Goal: Information Seeking & Learning: Learn about a topic

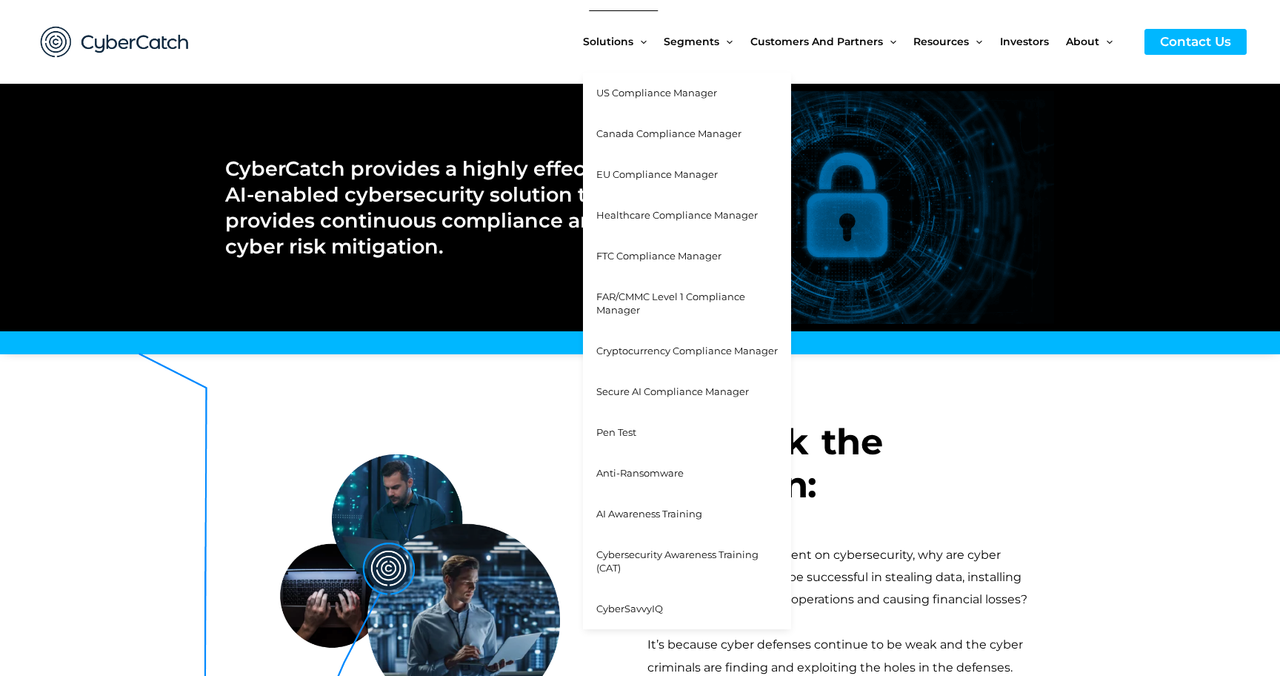
click at [635, 305] on span "FAR/CMMC Level 1 Compliance Manager" at bounding box center [670, 303] width 149 height 26
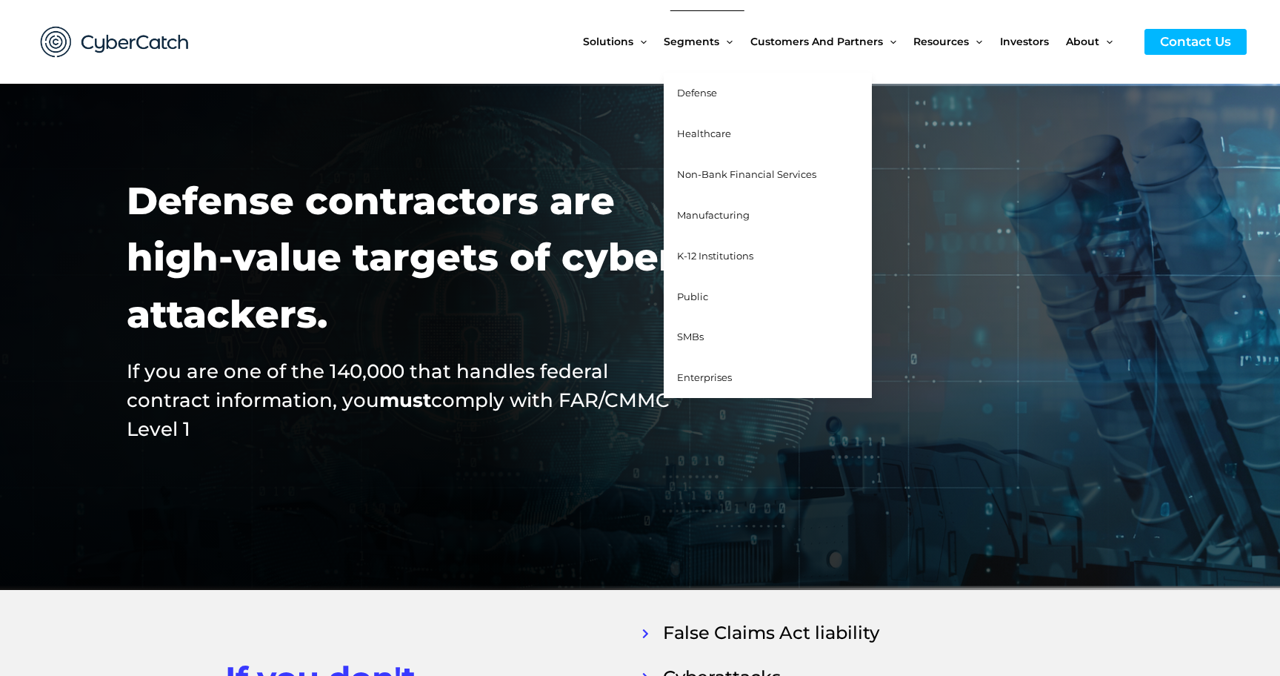
click at [716, 86] on link "Defense" at bounding box center [768, 93] width 208 height 41
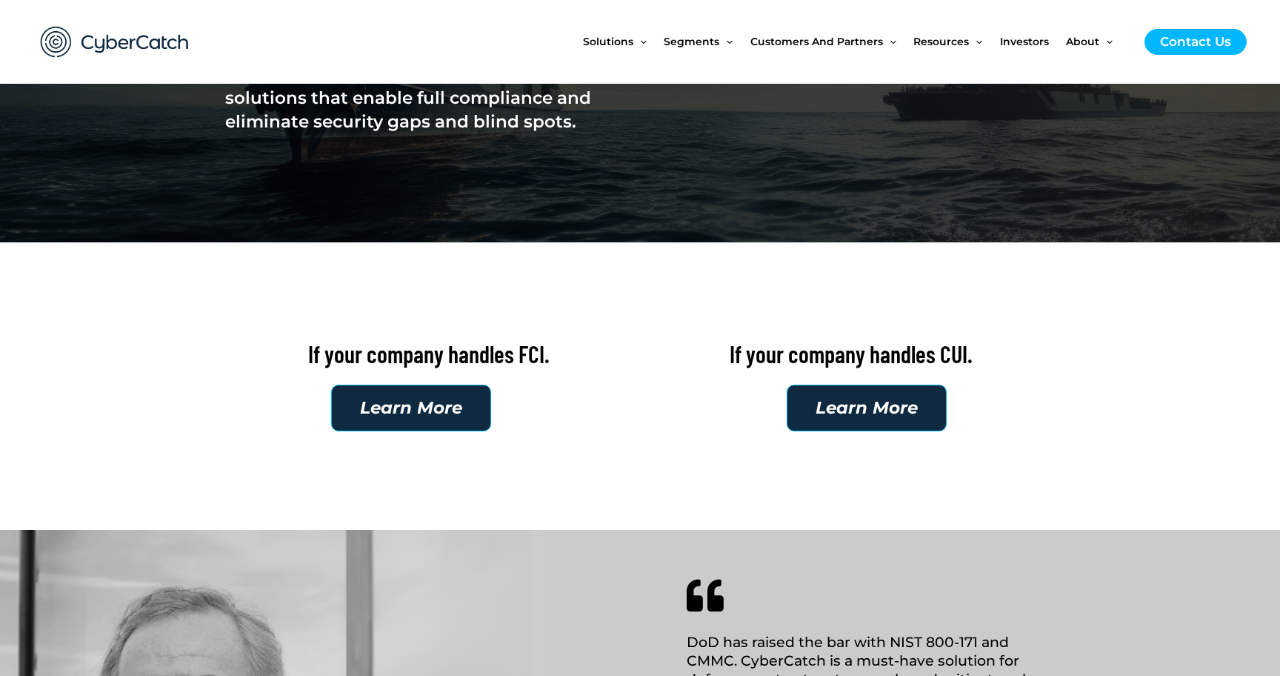
scroll to position [400, 0]
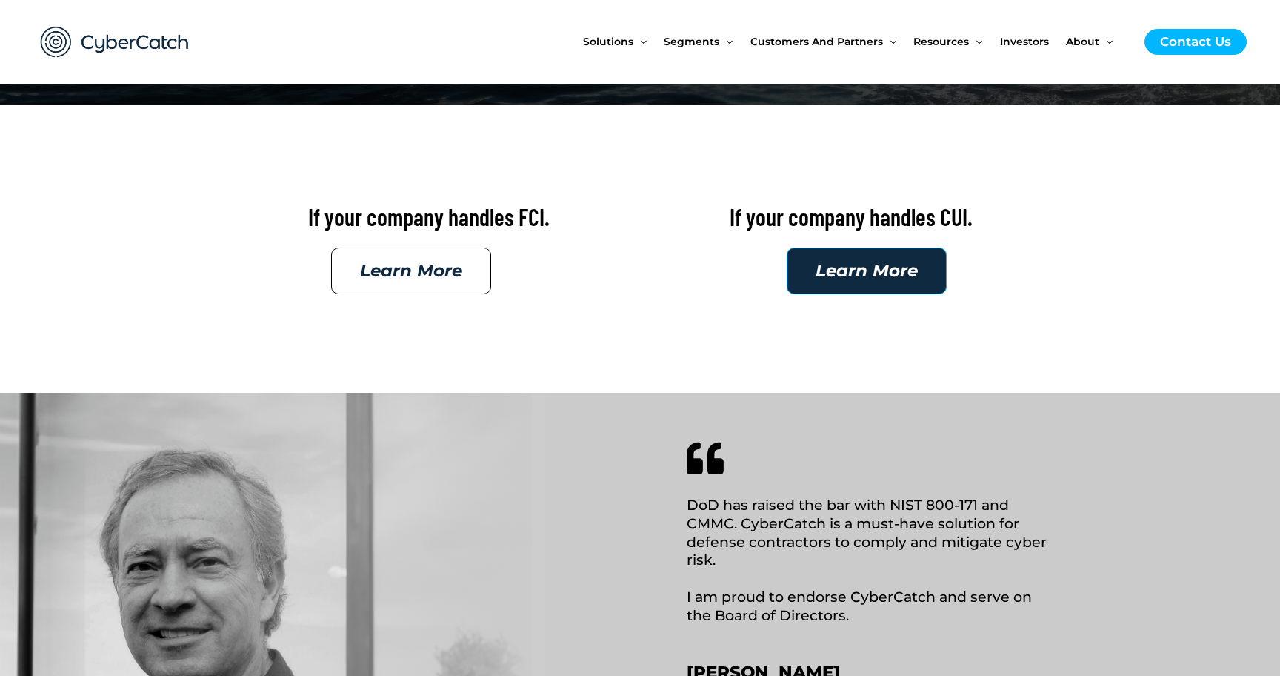
click at [439, 264] on span "Learn More" at bounding box center [411, 270] width 102 height 17
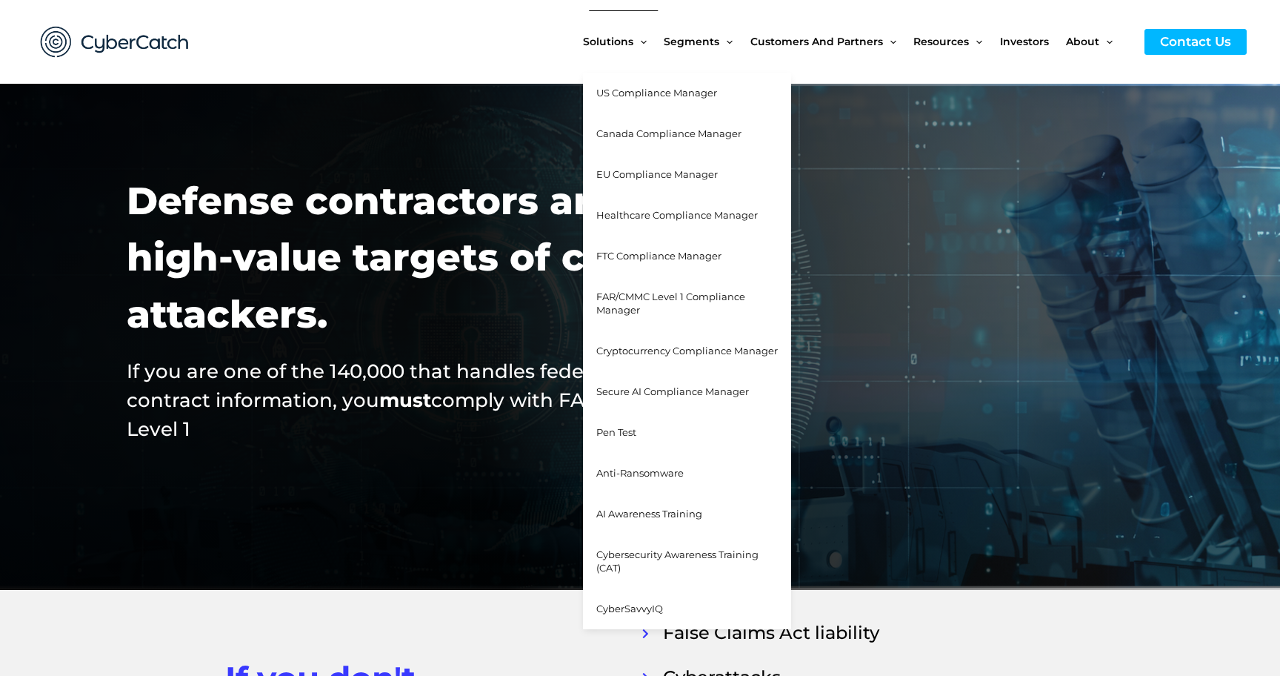
click at [624, 293] on span "FAR/CMMC Level 1 Compliance Manager" at bounding box center [670, 303] width 149 height 26
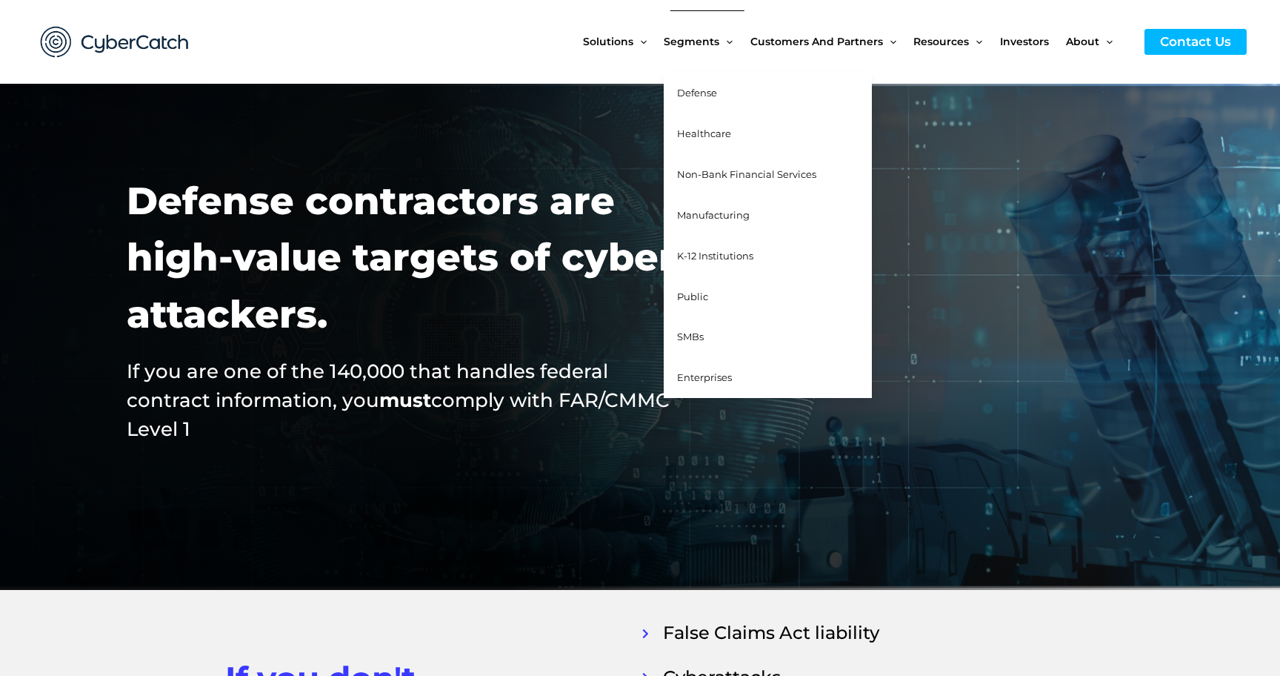
click at [703, 96] on span "Defense" at bounding box center [697, 93] width 40 height 12
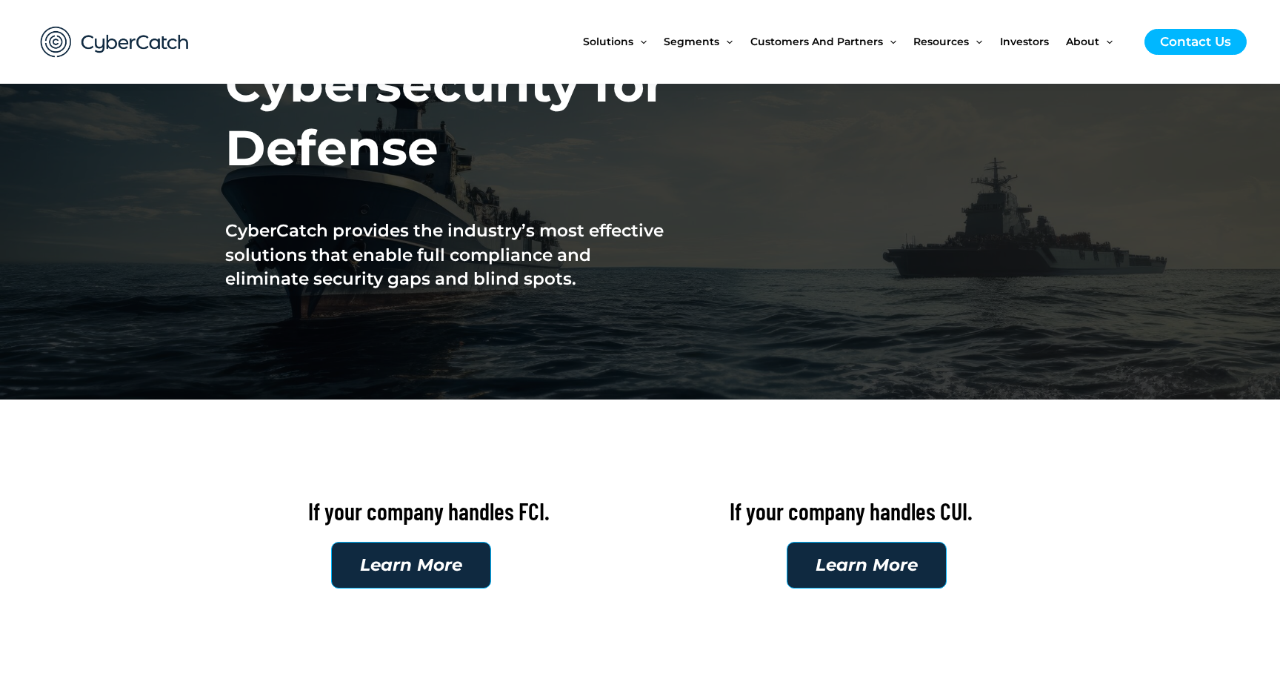
scroll to position [158, 0]
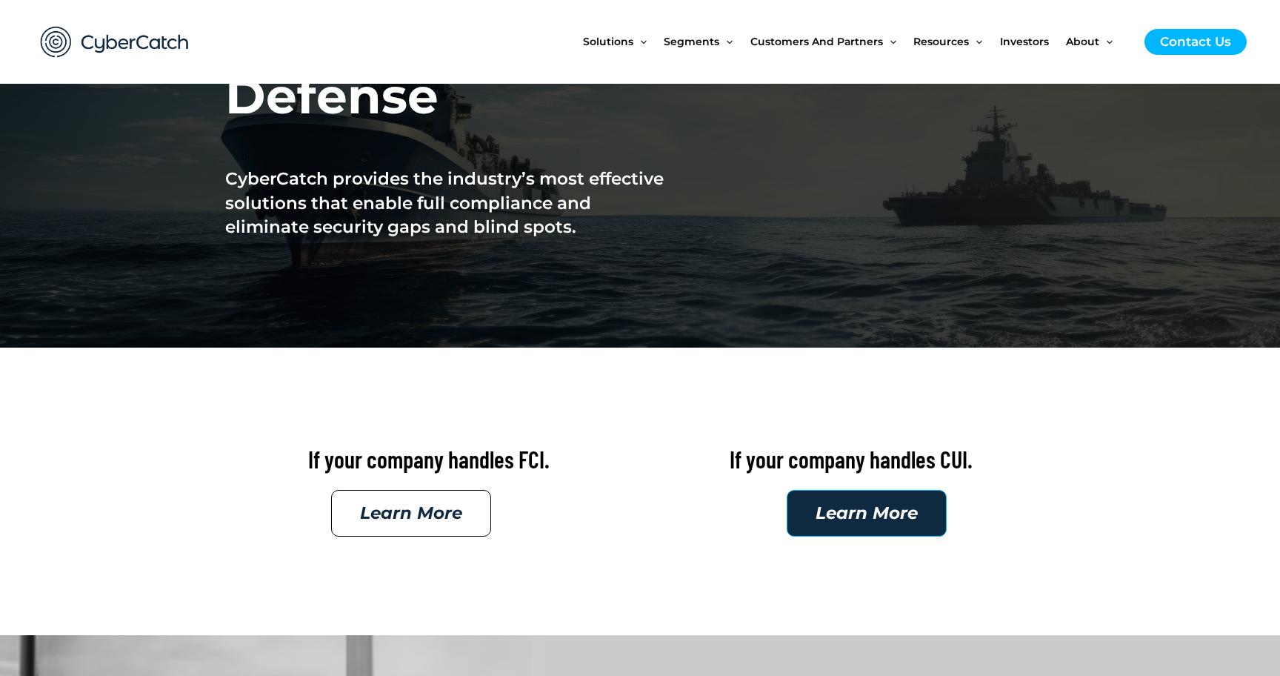
click at [425, 507] on span "Learn More" at bounding box center [411, 512] width 102 height 17
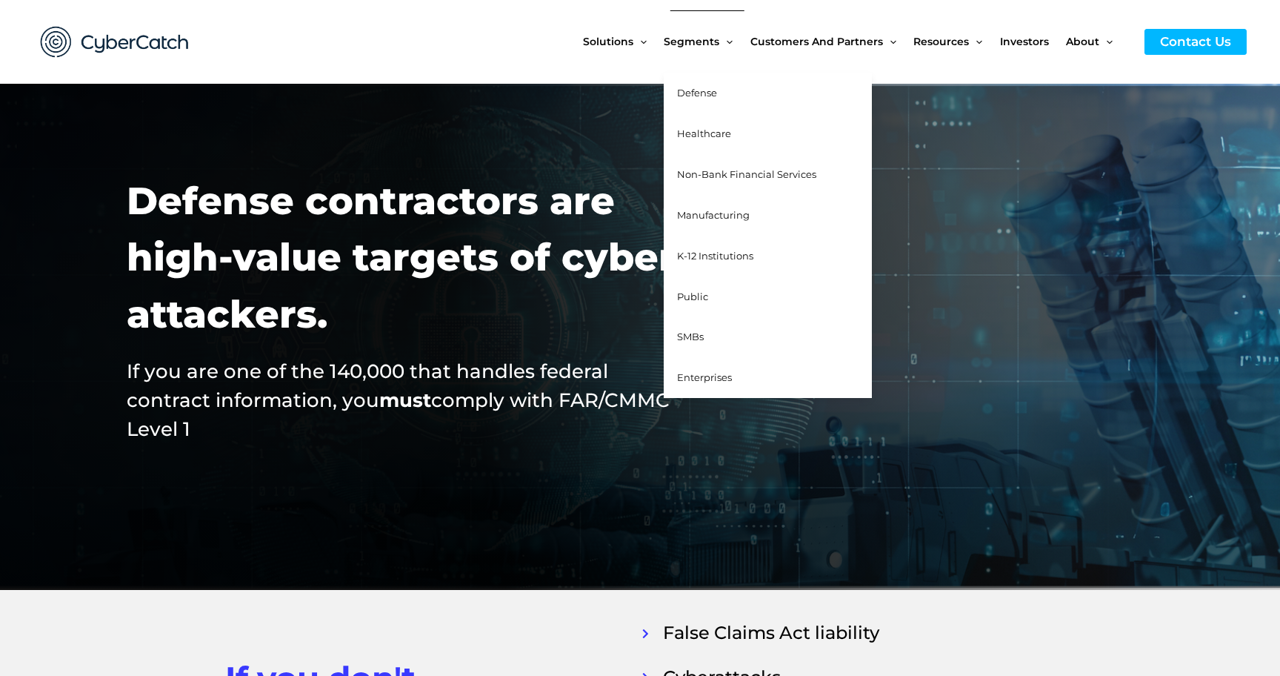
click at [697, 97] on span "Defense" at bounding box center [697, 93] width 40 height 12
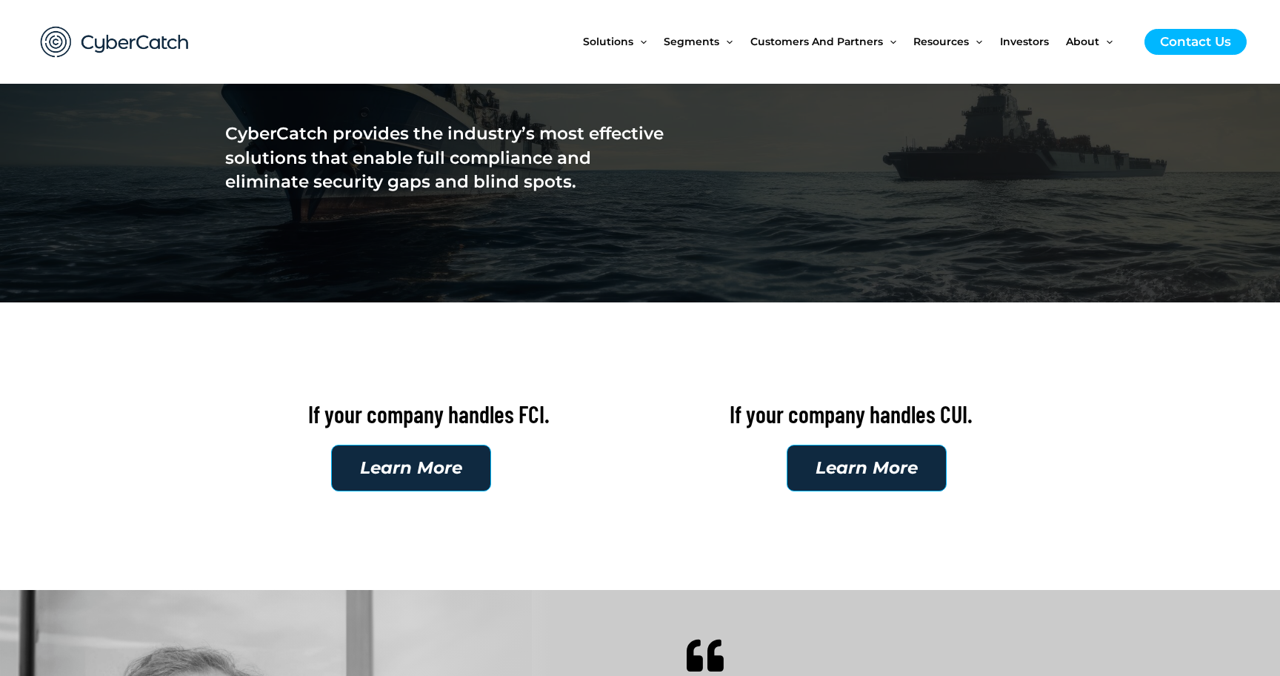
scroll to position [273, 0]
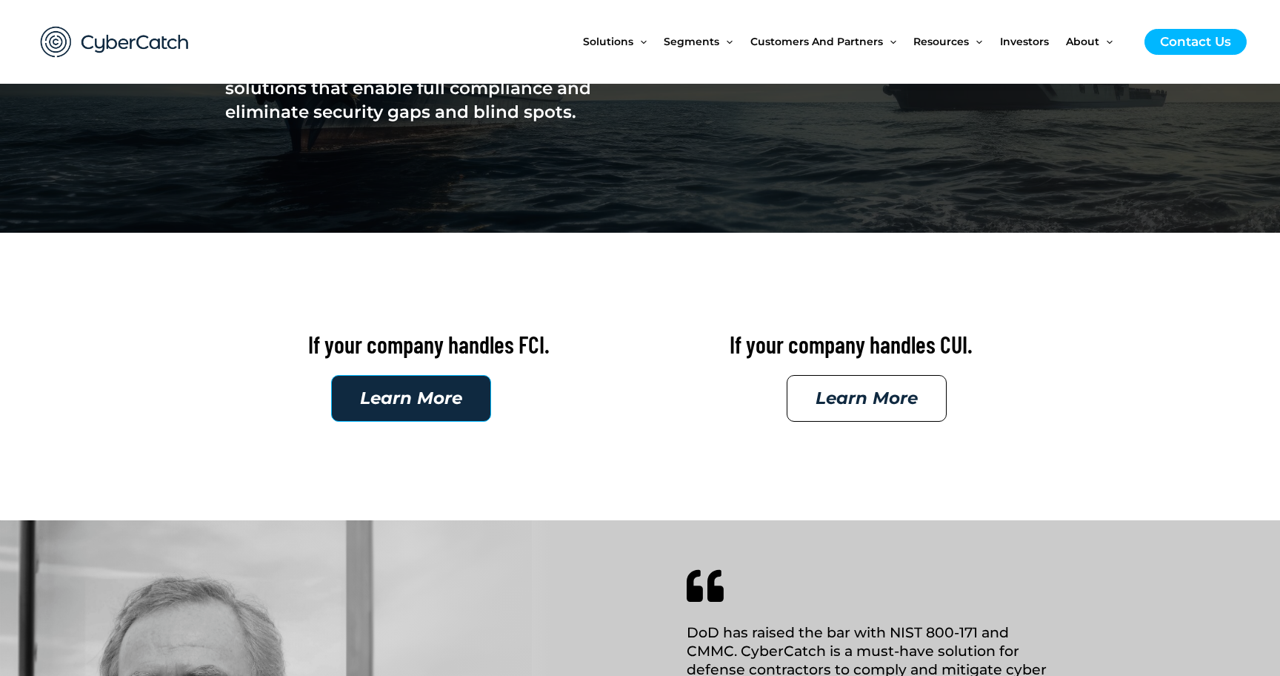
click at [851, 399] on span "Learn More" at bounding box center [867, 398] width 102 height 17
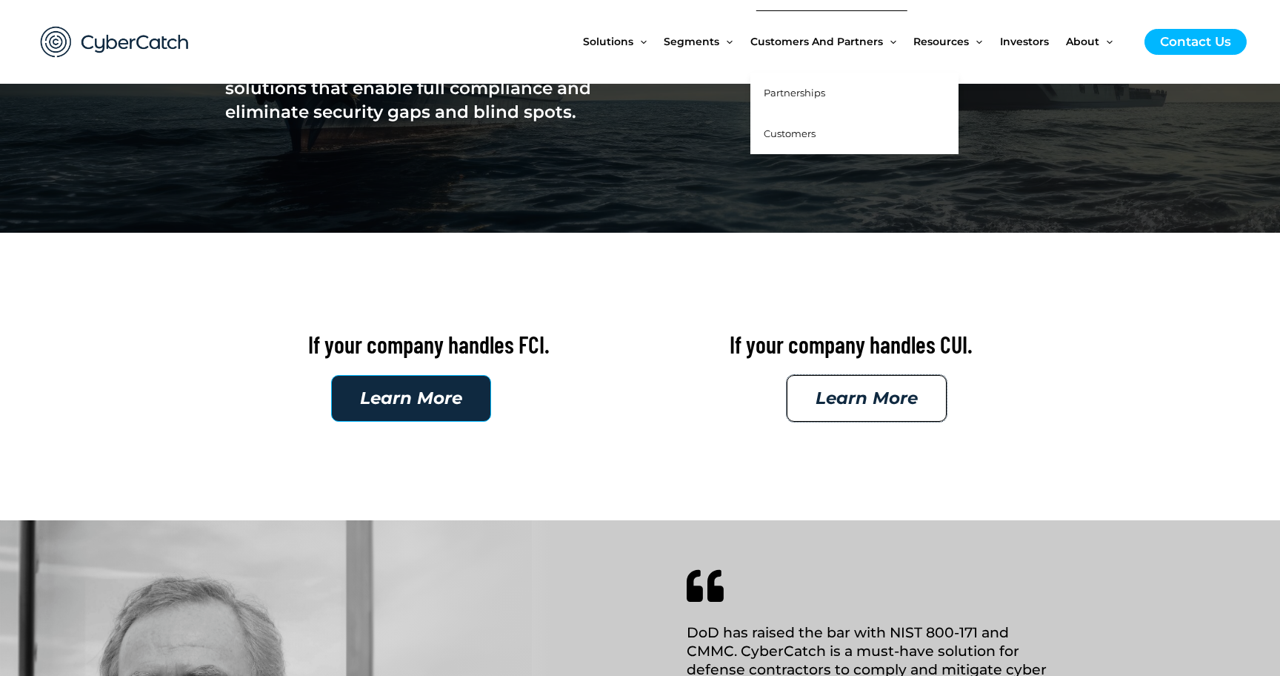
scroll to position [0, 0]
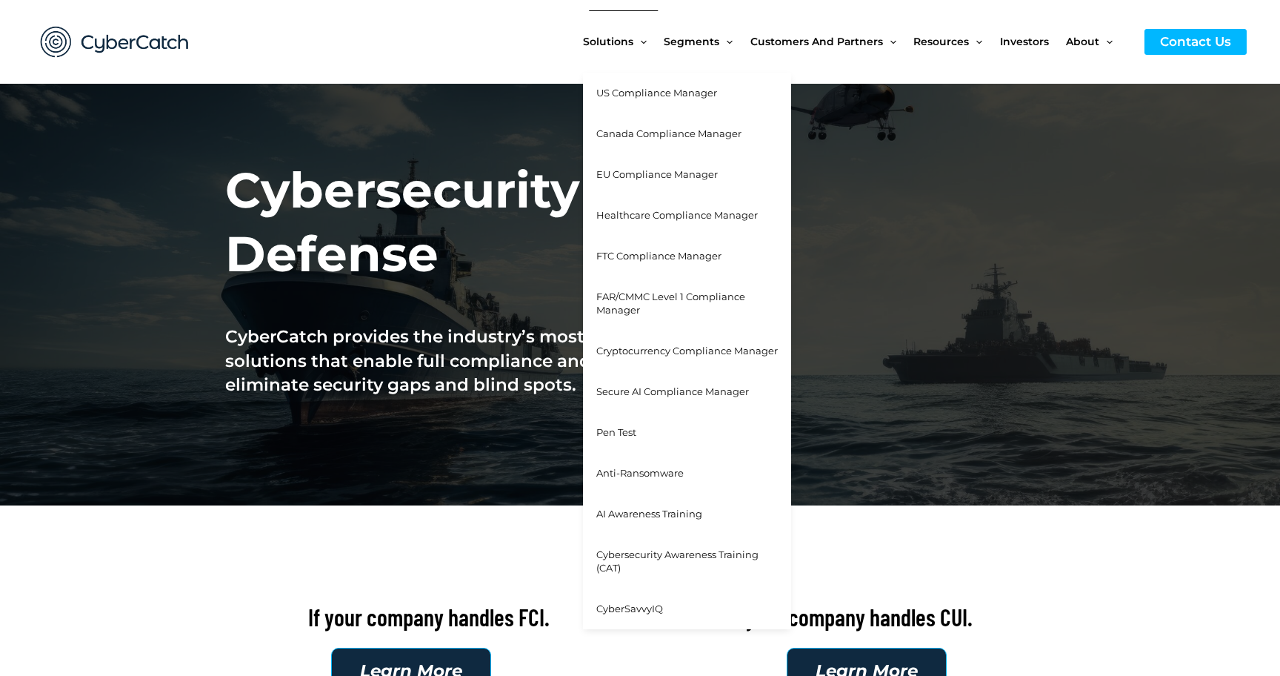
click at [627, 553] on span "Cybersecurity Awareness Training (CAT)" at bounding box center [677, 561] width 162 height 26
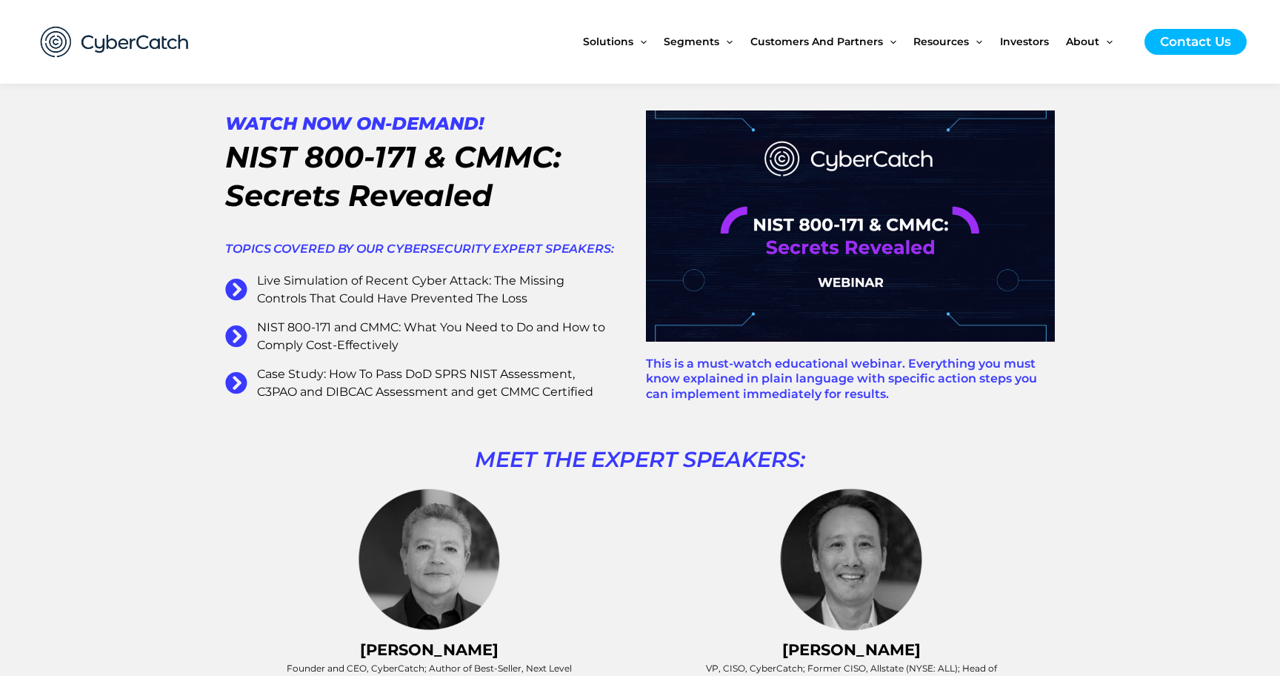
scroll to position [879, 0]
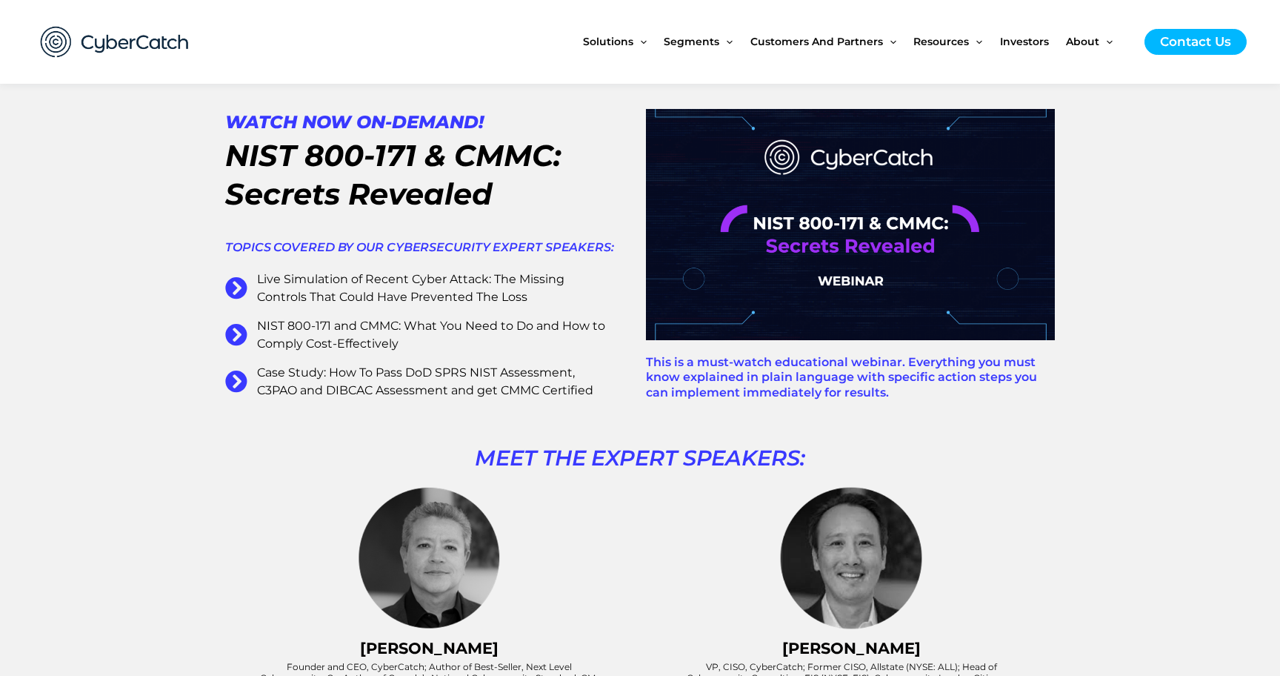
click at [859, 244] on img at bounding box center [850, 224] width 409 height 230
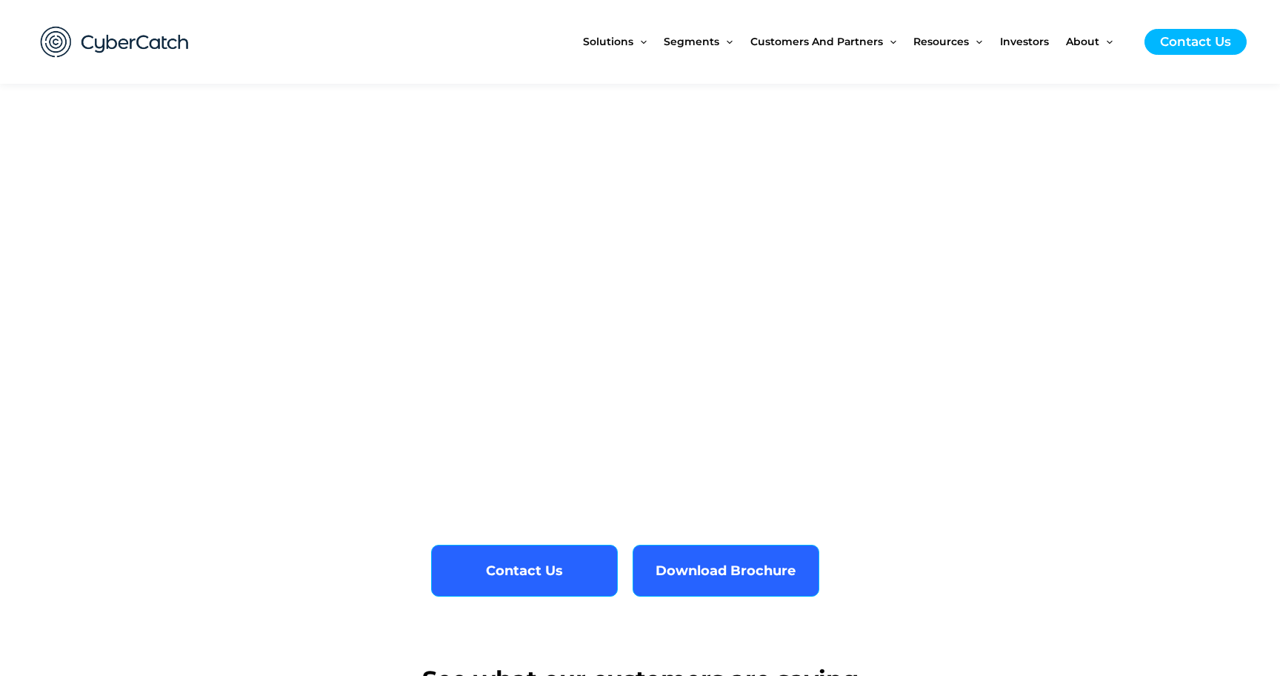
scroll to position [4645, 0]
